Goal: Transaction & Acquisition: Purchase product/service

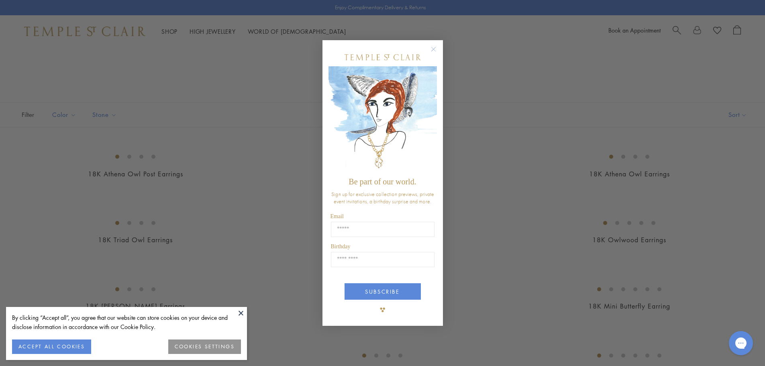
click at [434, 46] on circle "Close dialog" at bounding box center [433, 49] width 10 height 10
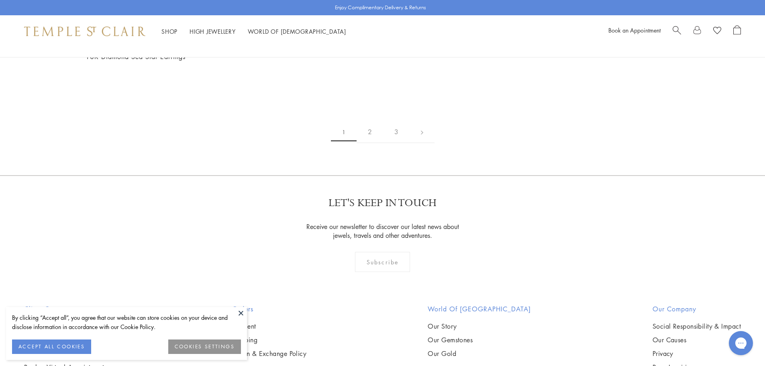
scroll to position [1245, 0]
click at [243, 314] on button at bounding box center [241, 313] width 12 height 12
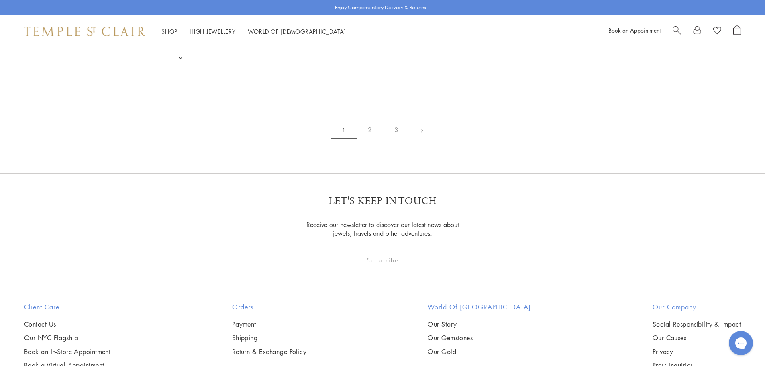
click at [0, 0] on img at bounding box center [0, 0] width 0 height 0
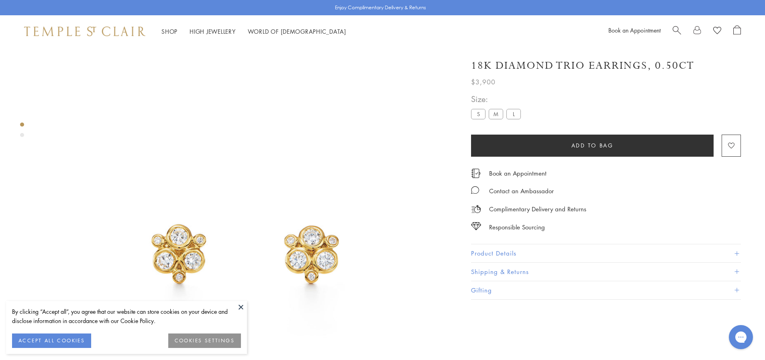
scroll to position [47, 0]
